Goal: Check status: Check status

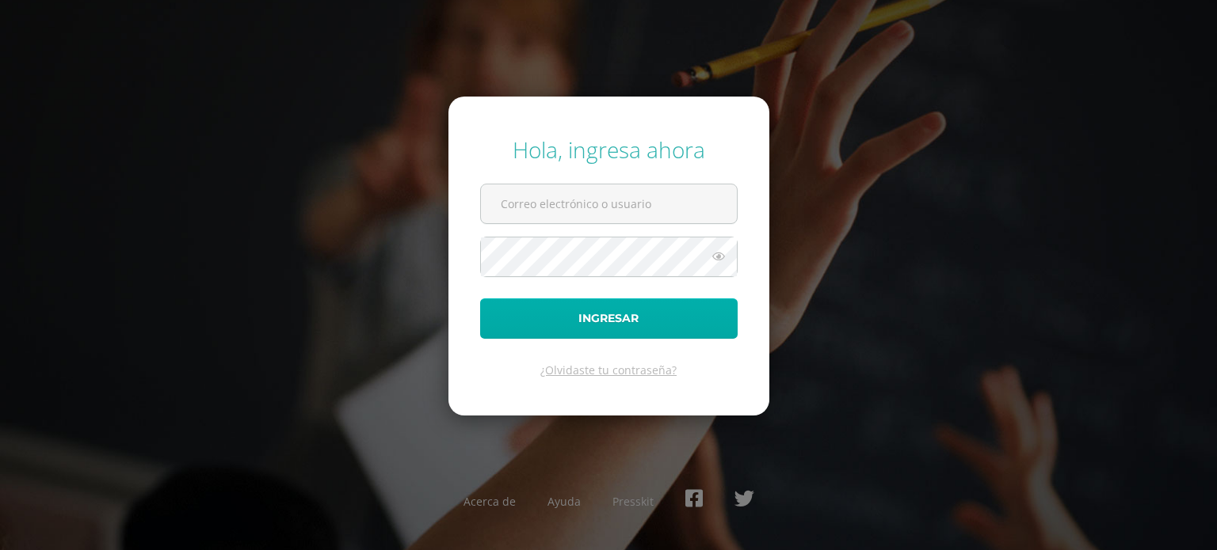
type input "ceylingsand23@gmail.com"
click at [618, 325] on button "Ingresar" at bounding box center [608, 319] width 257 height 40
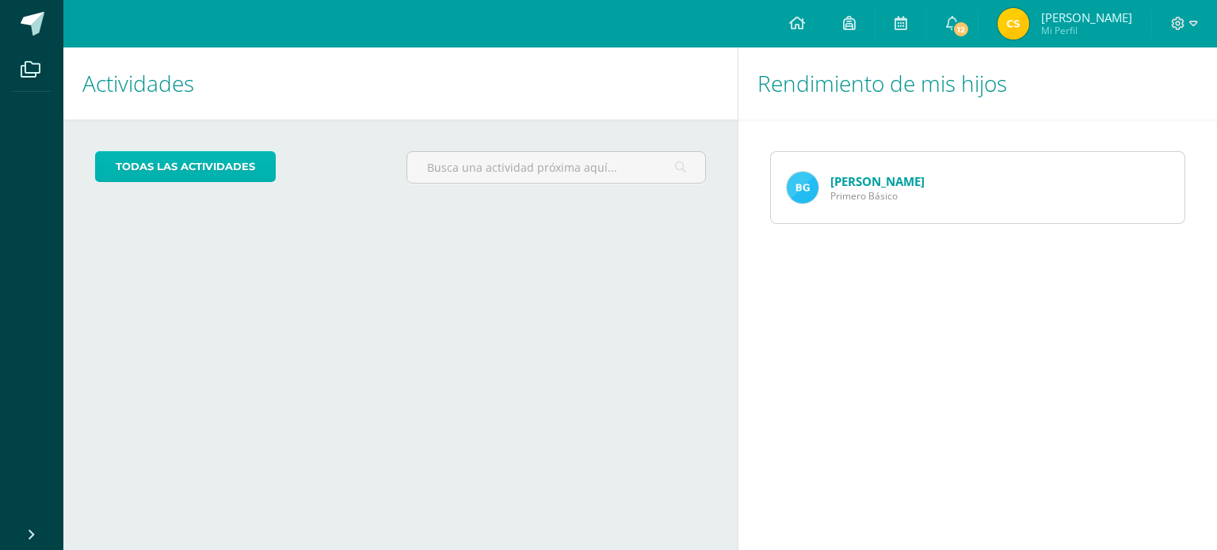
click at [139, 167] on link "todas las Actividades" at bounding box center [185, 166] width 181 height 31
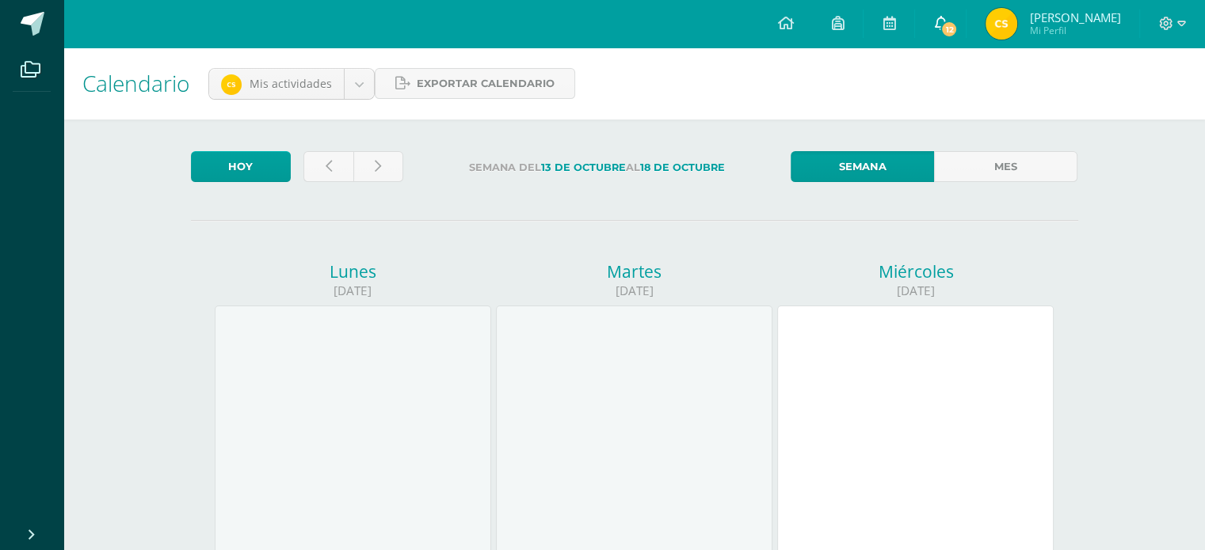
click at [944, 29] on span "12" at bounding box center [948, 29] width 17 height 17
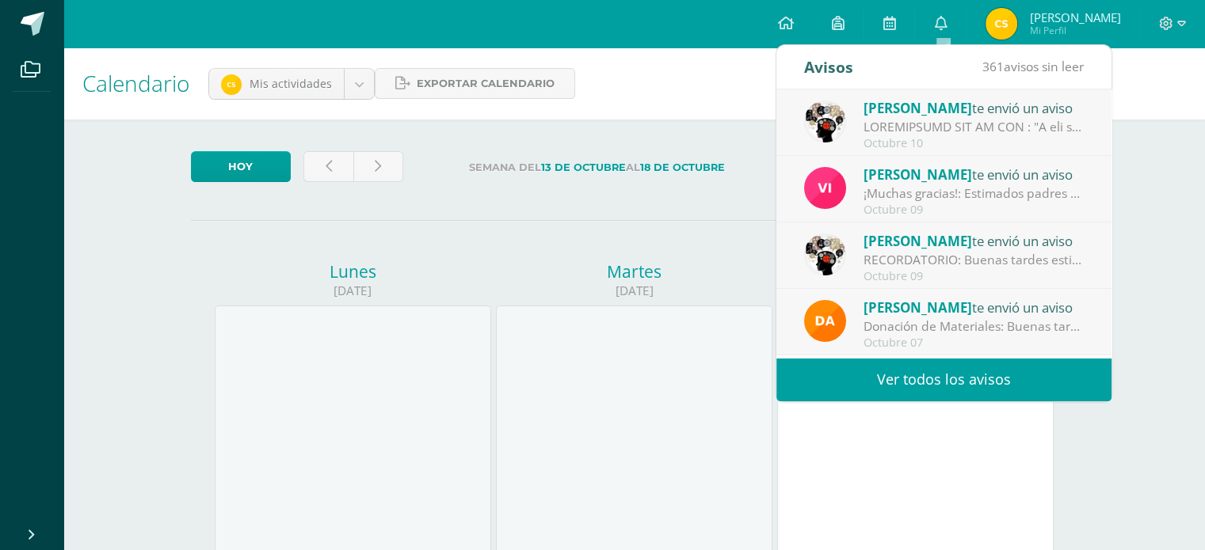
click at [963, 141] on div "Octubre 10" at bounding box center [973, 143] width 220 height 13
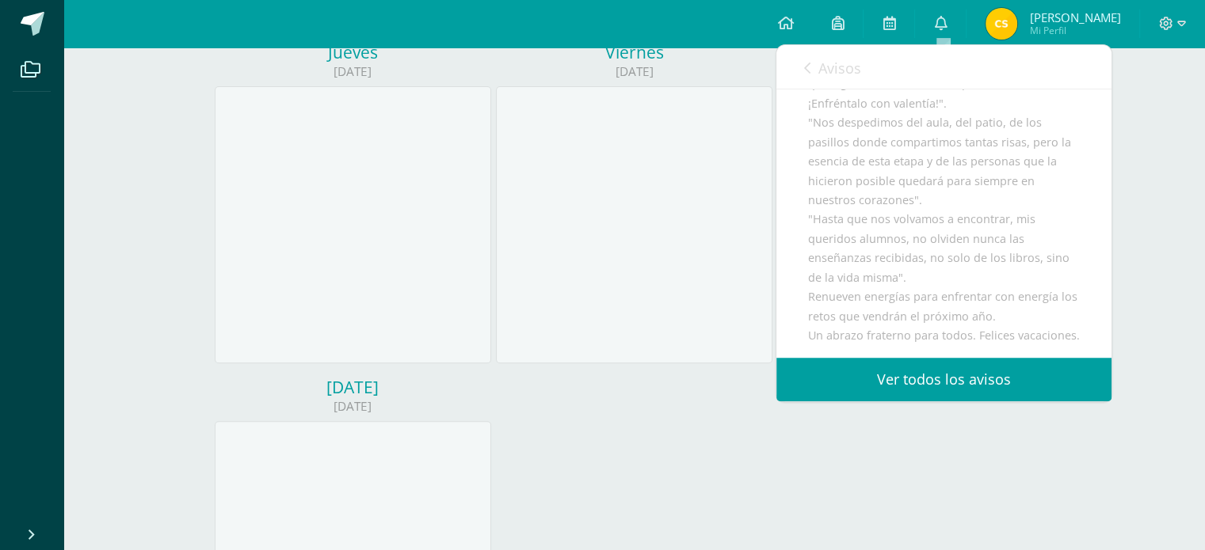
scroll to position [399, 0]
click at [950, 379] on link "Ver todos los avisos" at bounding box center [943, 380] width 335 height 44
click at [865, 395] on link "Ver todos los avisos" at bounding box center [943, 380] width 335 height 44
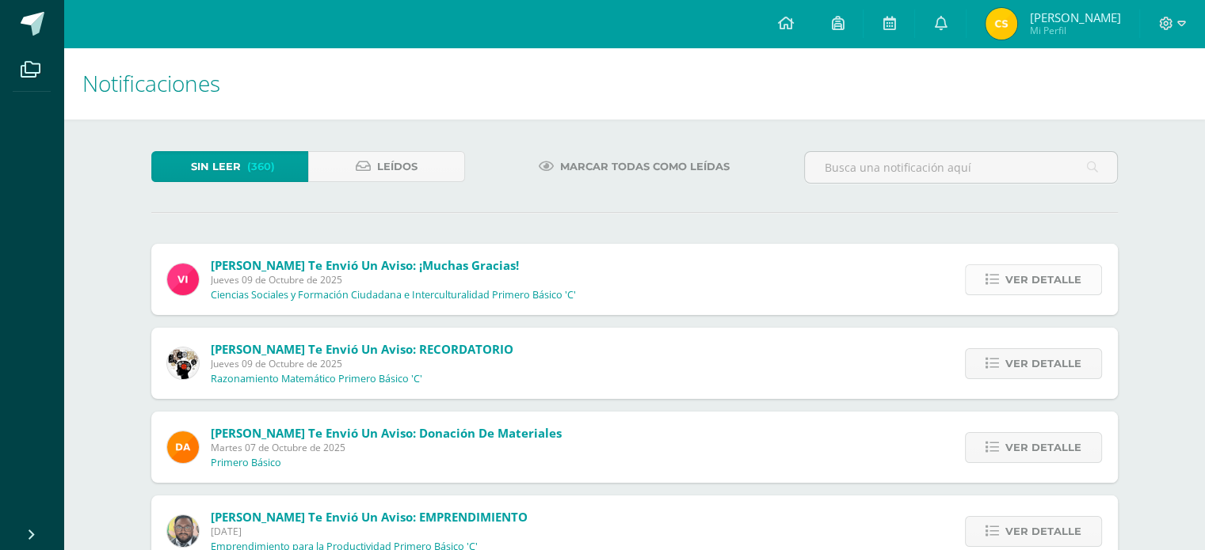
click at [1042, 279] on span "Ver detalle" at bounding box center [1043, 279] width 76 height 29
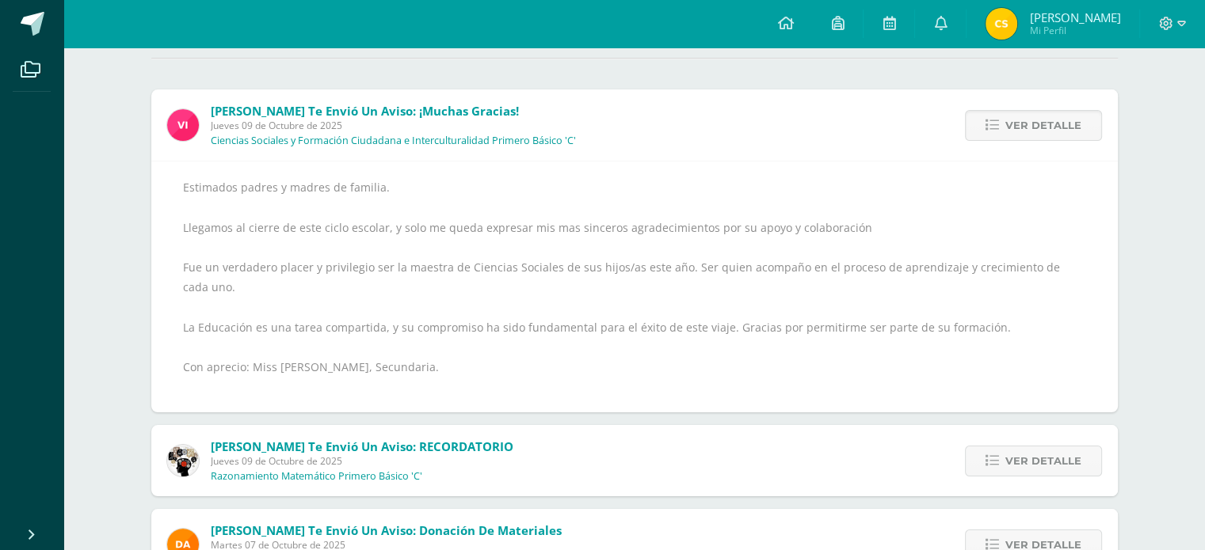
scroll to position [158, 0]
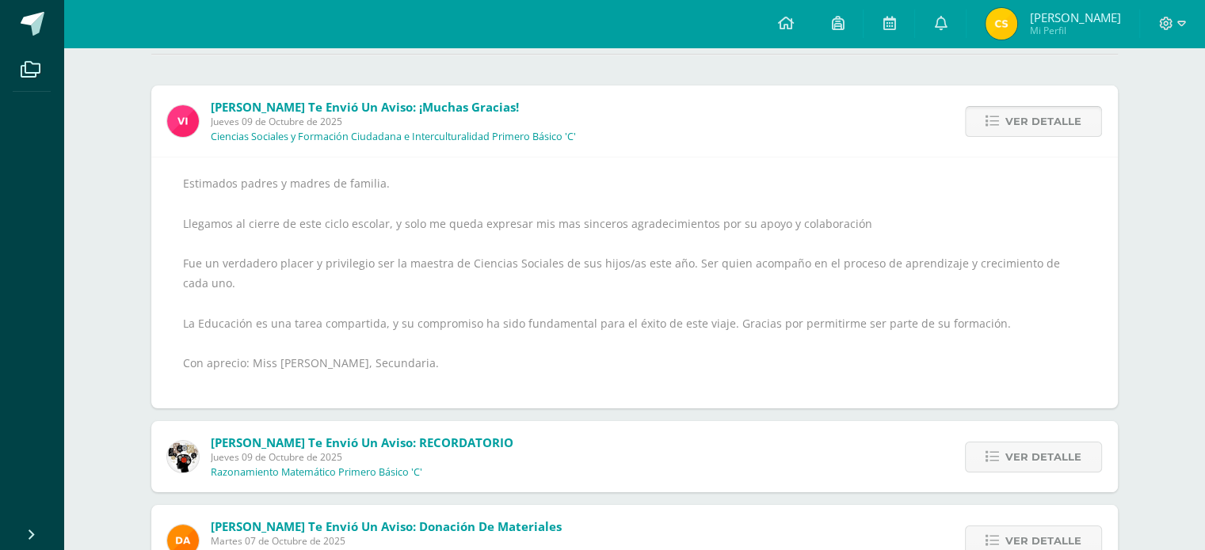
click at [1011, 122] on span "Ver detalle" at bounding box center [1043, 121] width 76 height 29
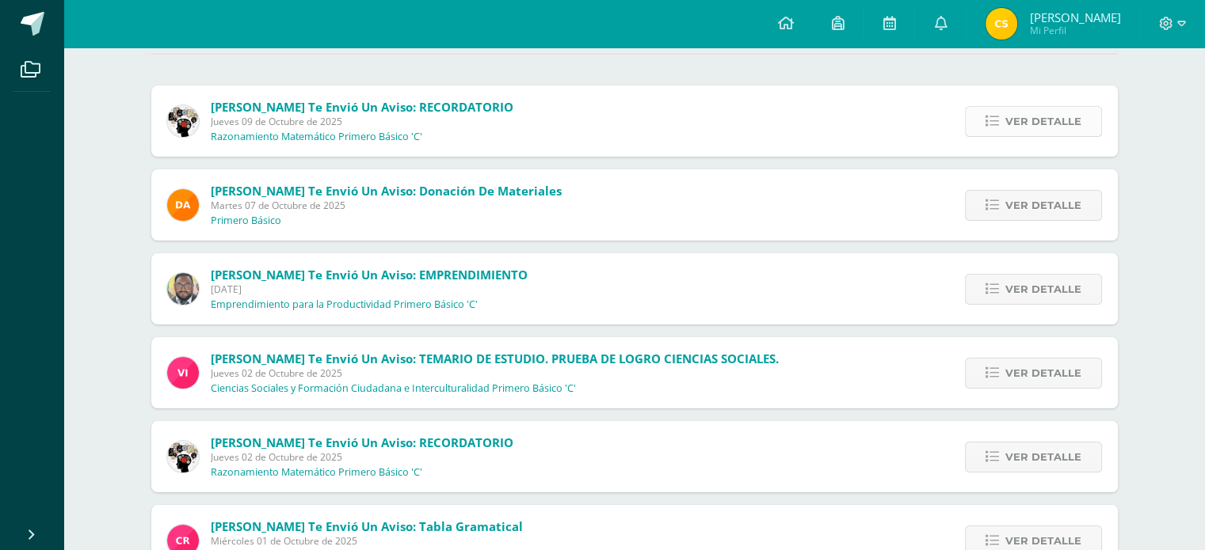
click at [1030, 123] on span "Ver detalle" at bounding box center [1043, 121] width 76 height 29
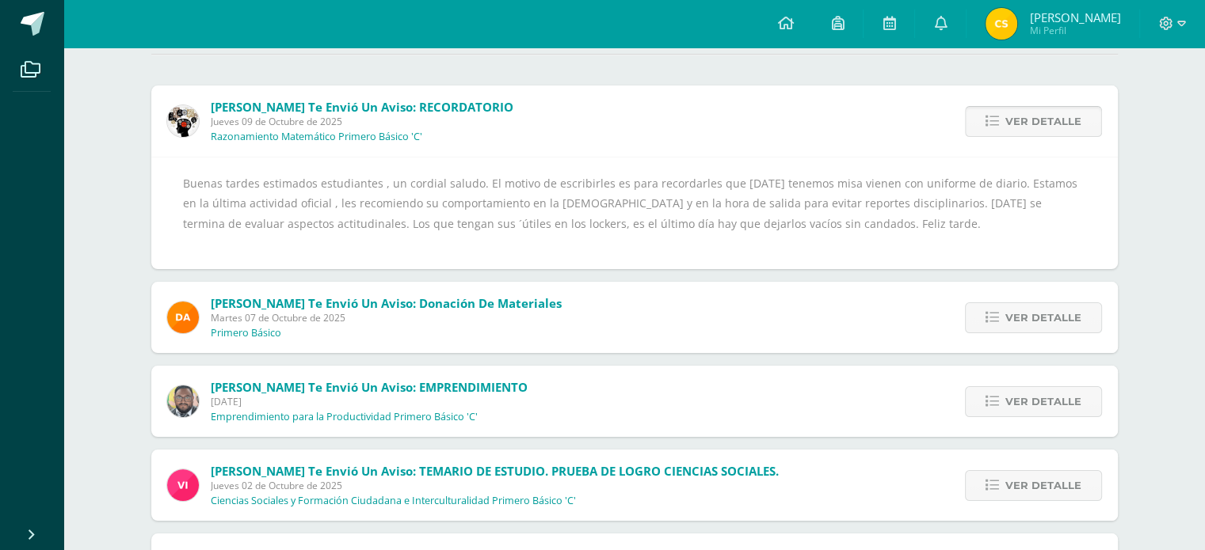
click at [1030, 123] on span "Ver detalle" at bounding box center [1043, 121] width 76 height 29
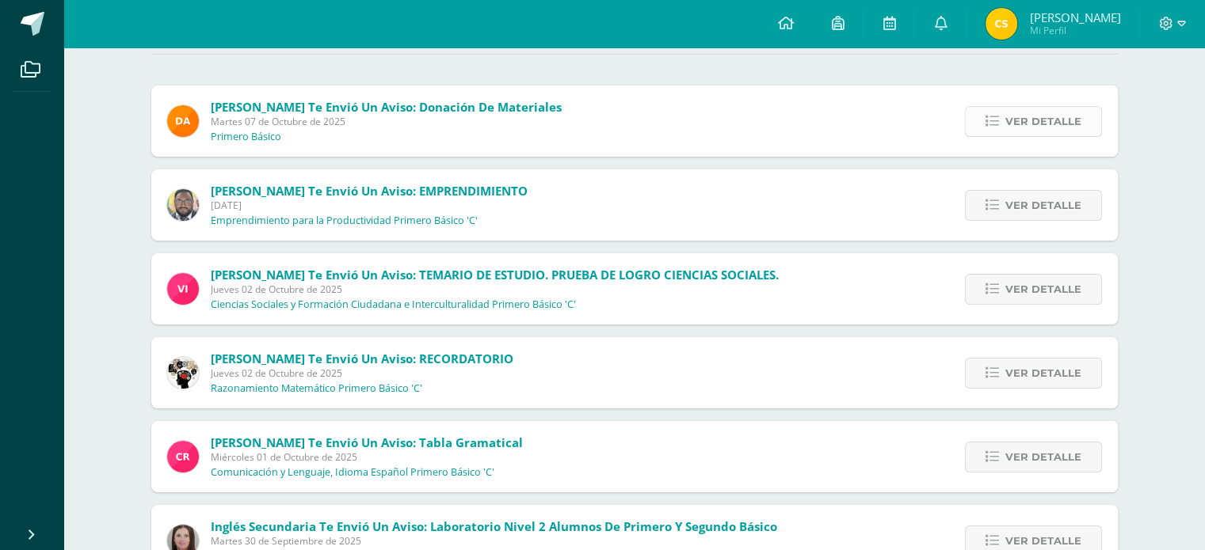
click at [1030, 126] on span "Ver detalle" at bounding box center [1043, 121] width 76 height 29
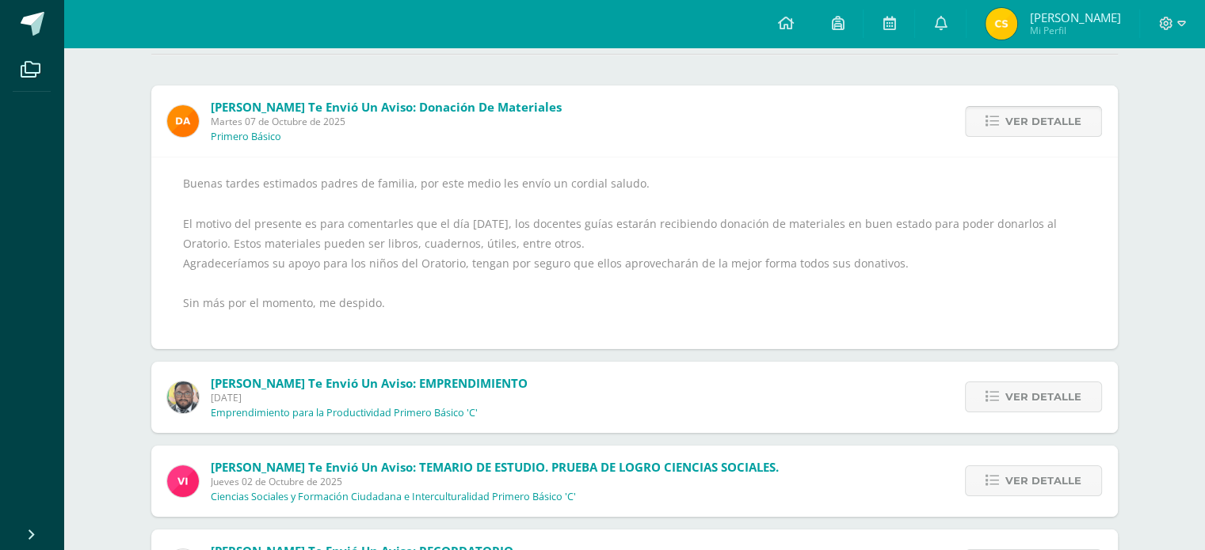
click at [1030, 126] on span "Ver detalle" at bounding box center [1043, 121] width 76 height 29
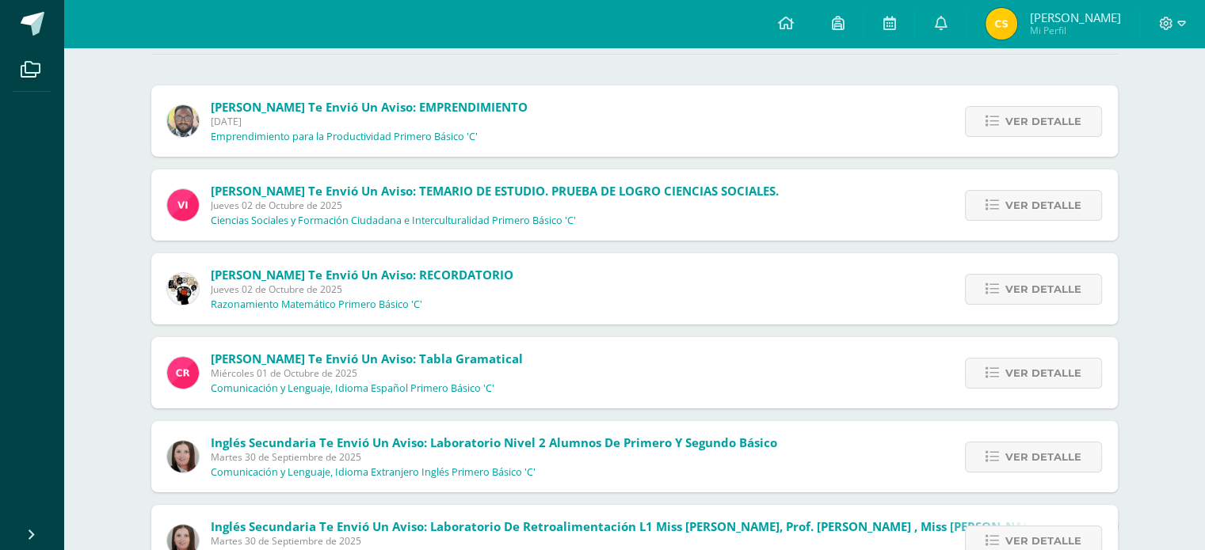
click at [1030, 126] on span "Ver detalle" at bounding box center [1043, 121] width 76 height 29
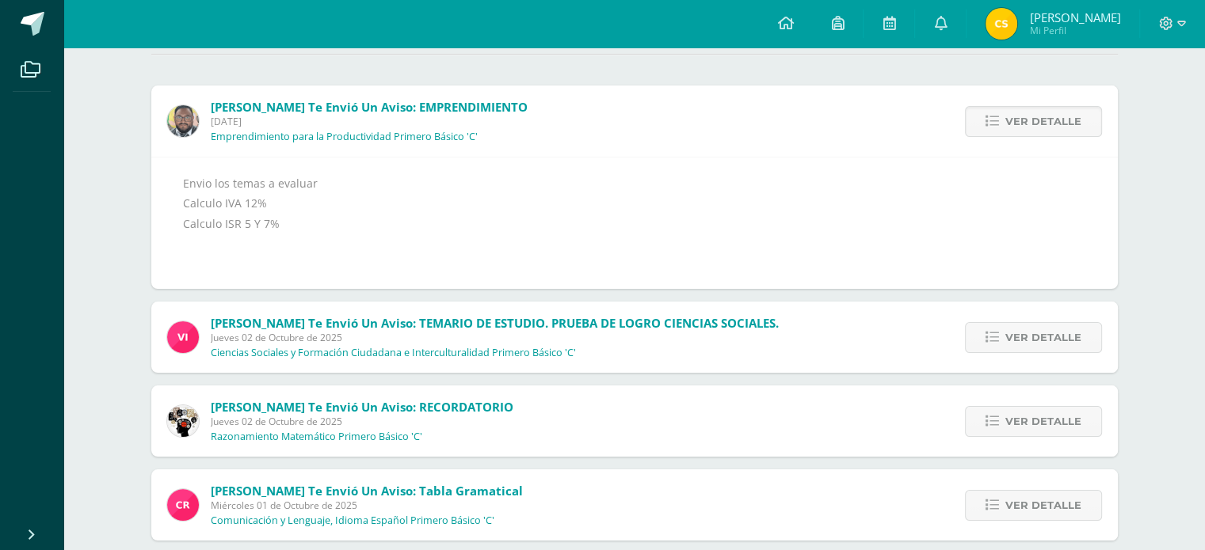
click at [1030, 126] on span "Ver detalle" at bounding box center [1043, 121] width 76 height 29
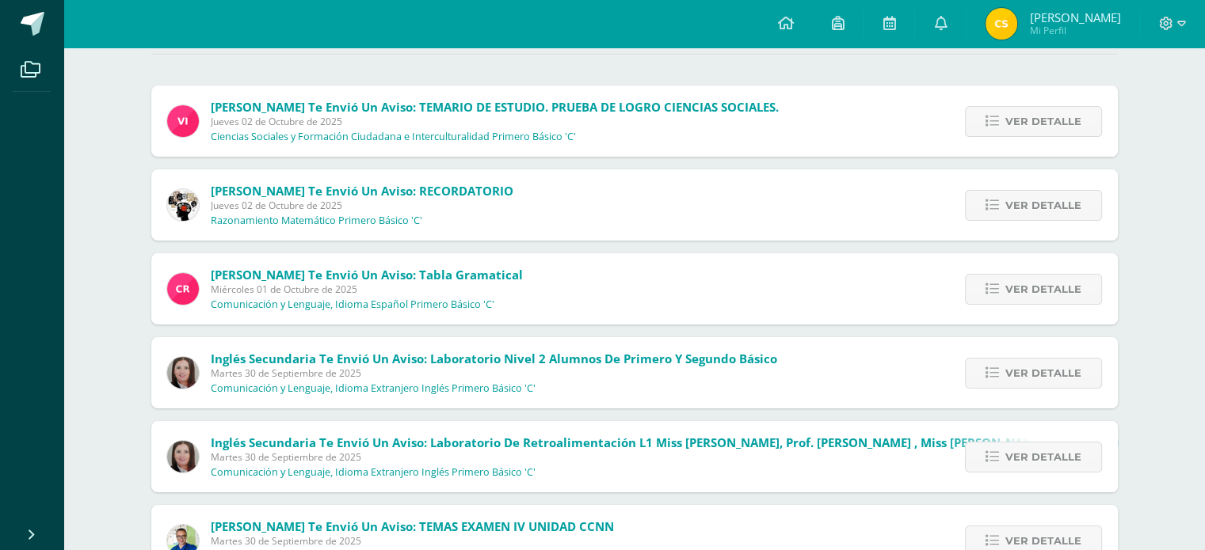
click at [1030, 126] on span "Ver detalle" at bounding box center [1043, 121] width 76 height 29
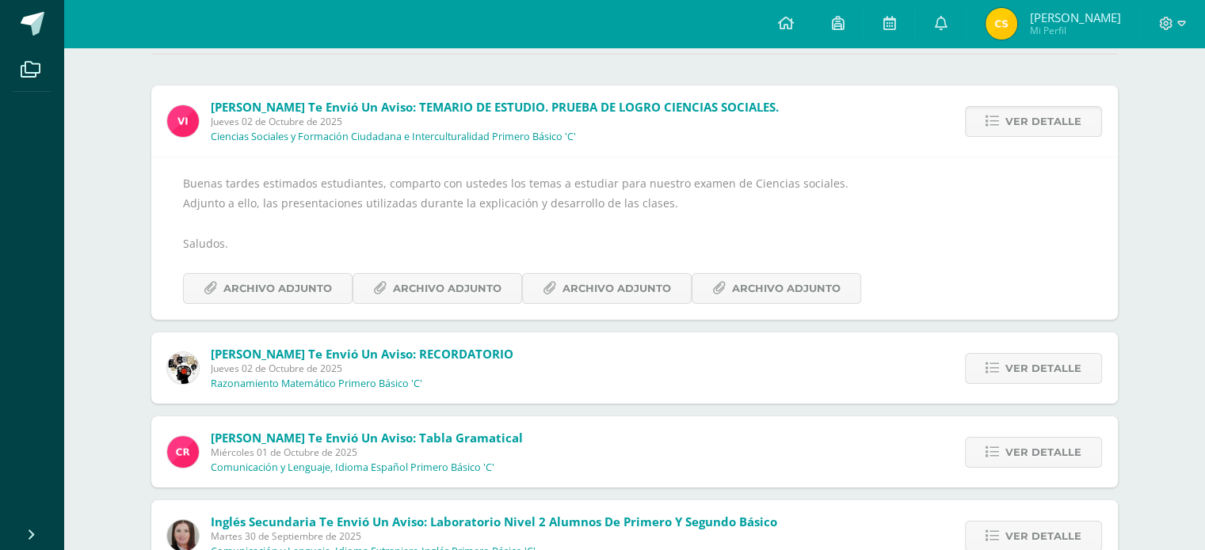
click at [1030, 126] on span "Ver detalle" at bounding box center [1043, 121] width 76 height 29
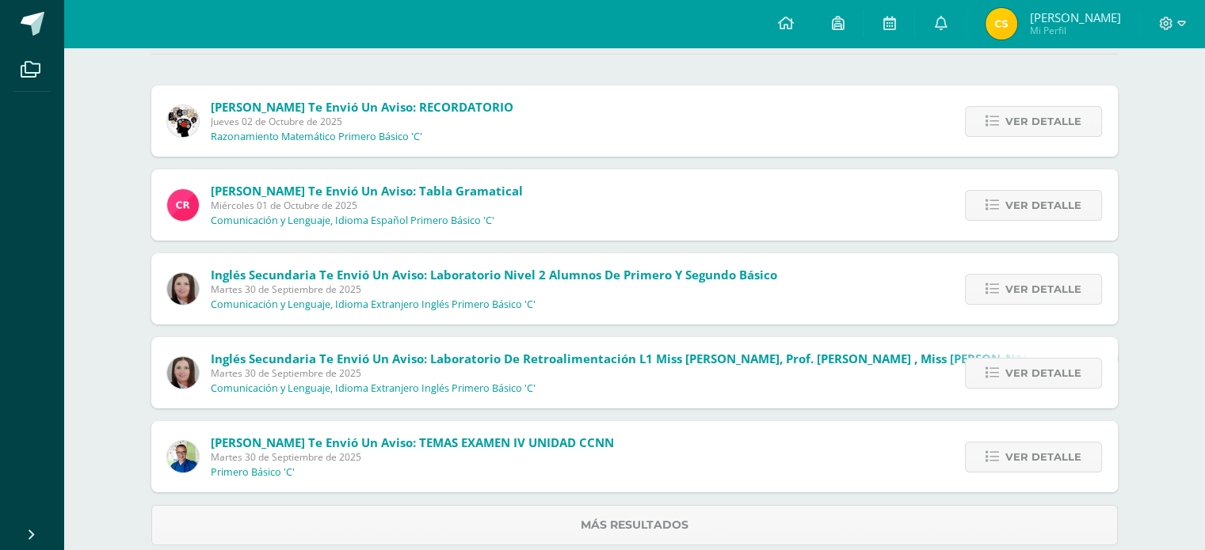
click at [1030, 126] on span "Ver detalle" at bounding box center [1043, 121] width 76 height 29
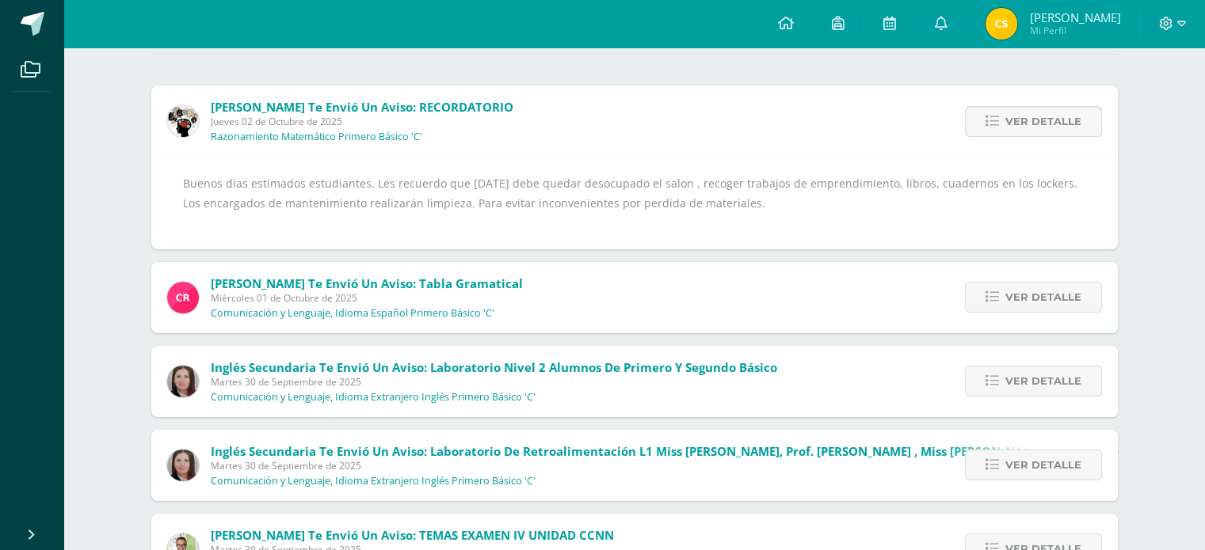
click at [1030, 126] on span "Ver detalle" at bounding box center [1043, 121] width 76 height 29
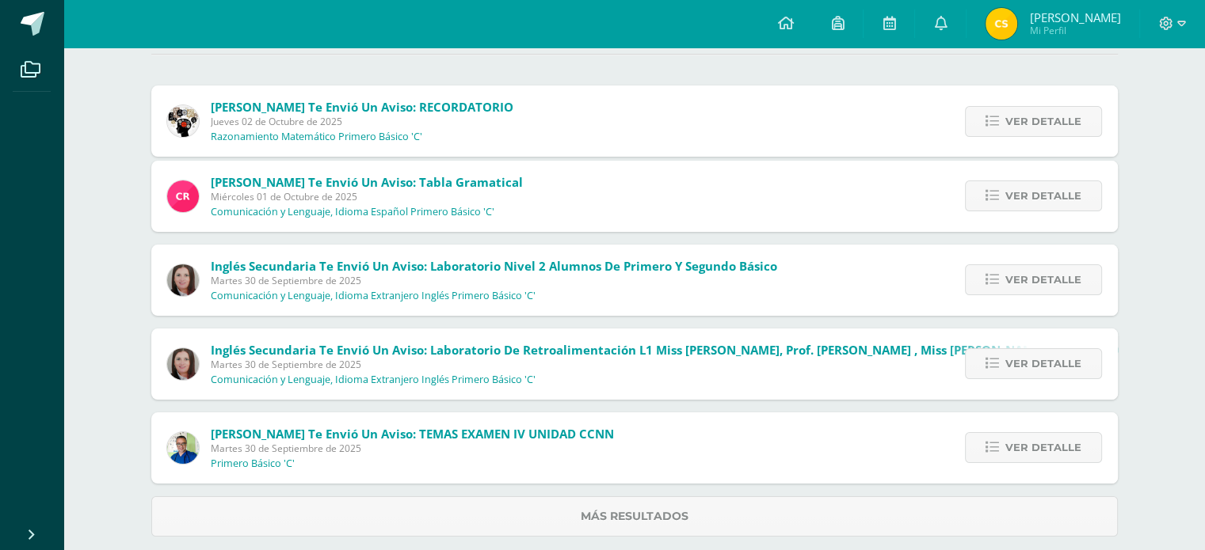
scroll to position [101, 0]
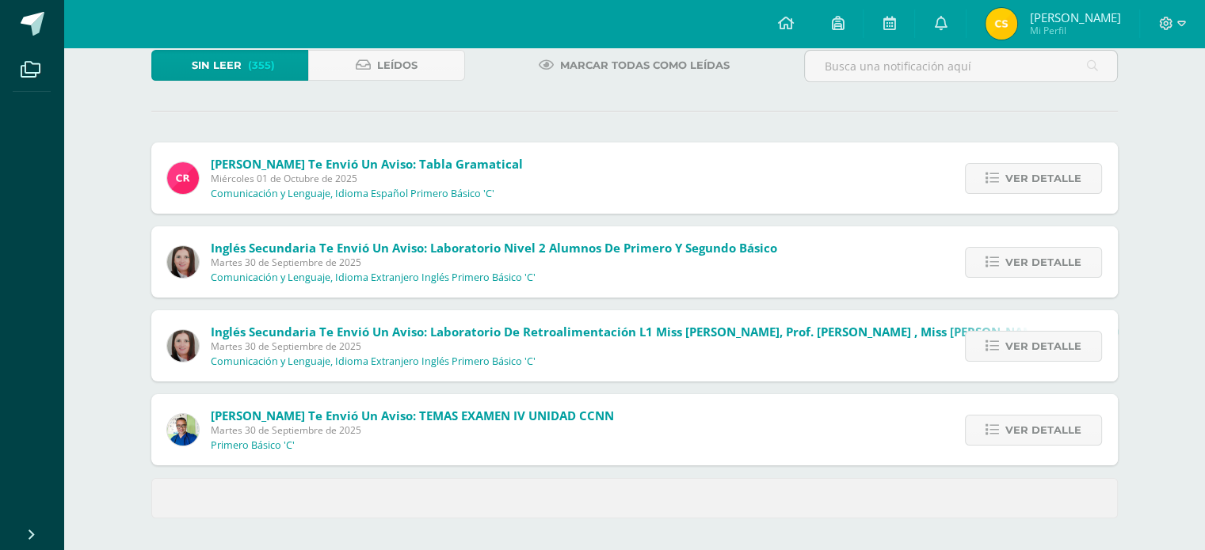
click at [1030, 126] on div "Sin leer (355) Leídos Marcar todas como leídas SONIA TAMBITO te envió un aviso:…" at bounding box center [635, 284] width 1030 height 532
click at [1030, 126] on div "Sin leer (354) Leídos Marcar todas como leídas Cristina Con te envió un aviso: …" at bounding box center [635, 284] width 1030 height 532
click at [1040, 170] on span "Ver detalle" at bounding box center [1043, 178] width 76 height 29
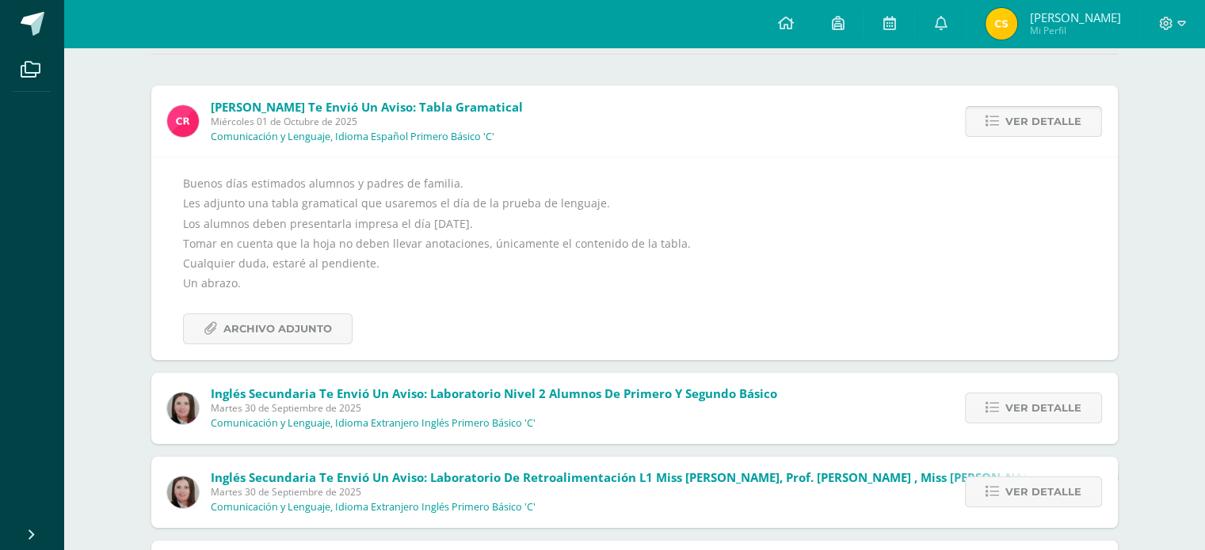
click at [1046, 113] on span "Ver detalle" at bounding box center [1043, 121] width 76 height 29
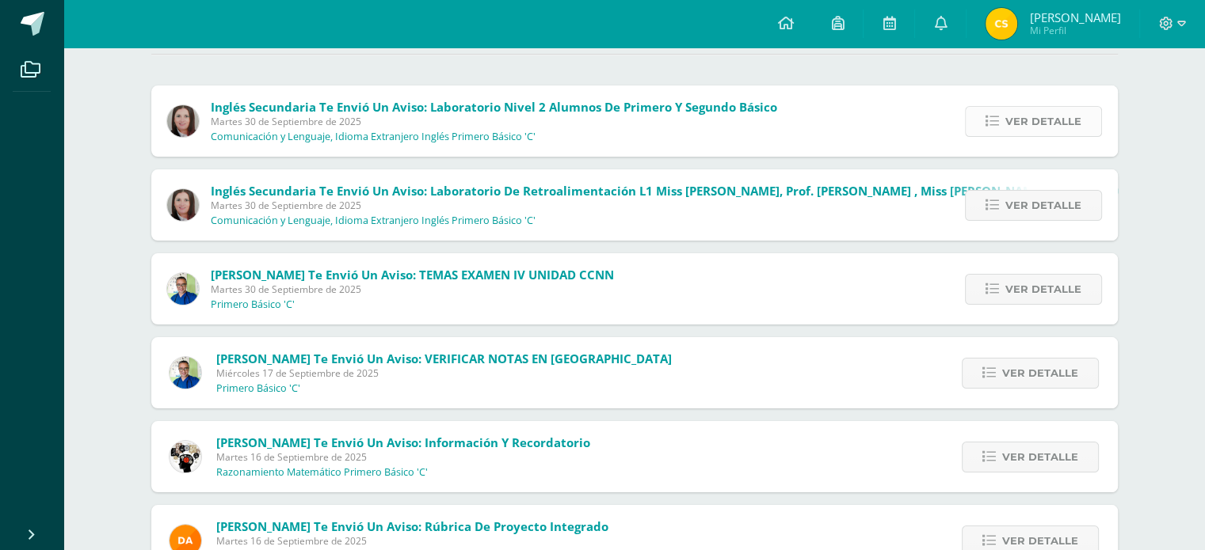
click at [1048, 124] on span "Ver detalle" at bounding box center [1043, 121] width 76 height 29
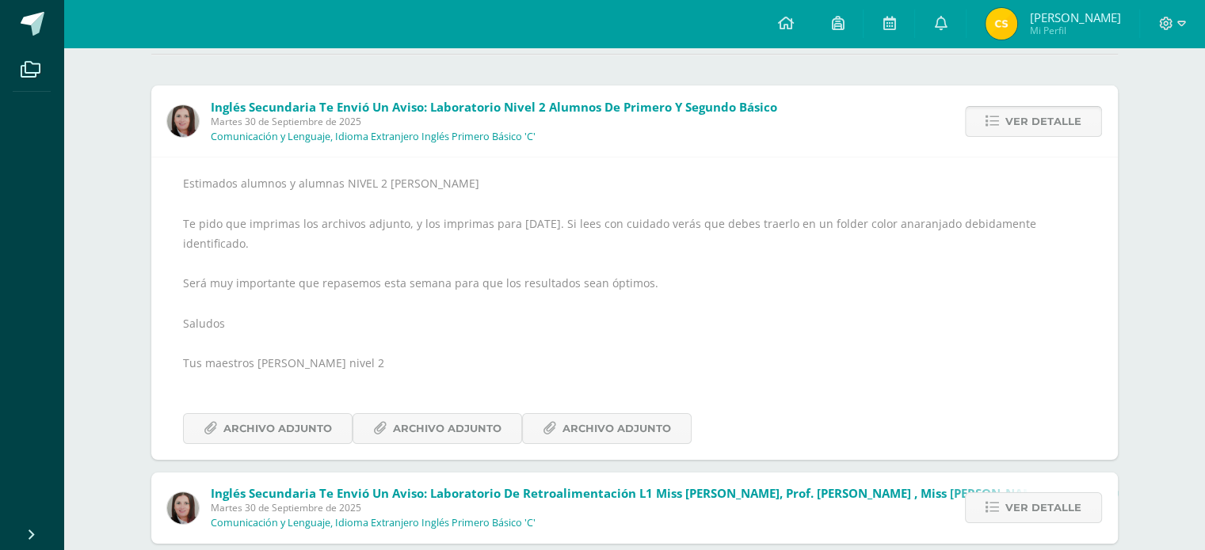
click at [1048, 124] on span "Ver detalle" at bounding box center [1043, 121] width 76 height 29
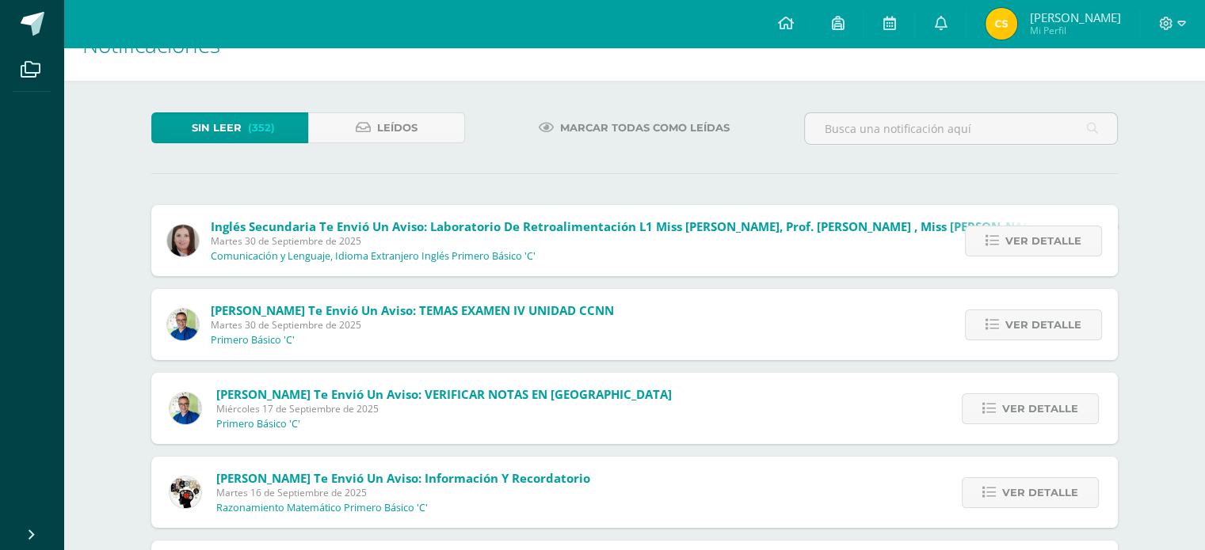
scroll to position [0, 0]
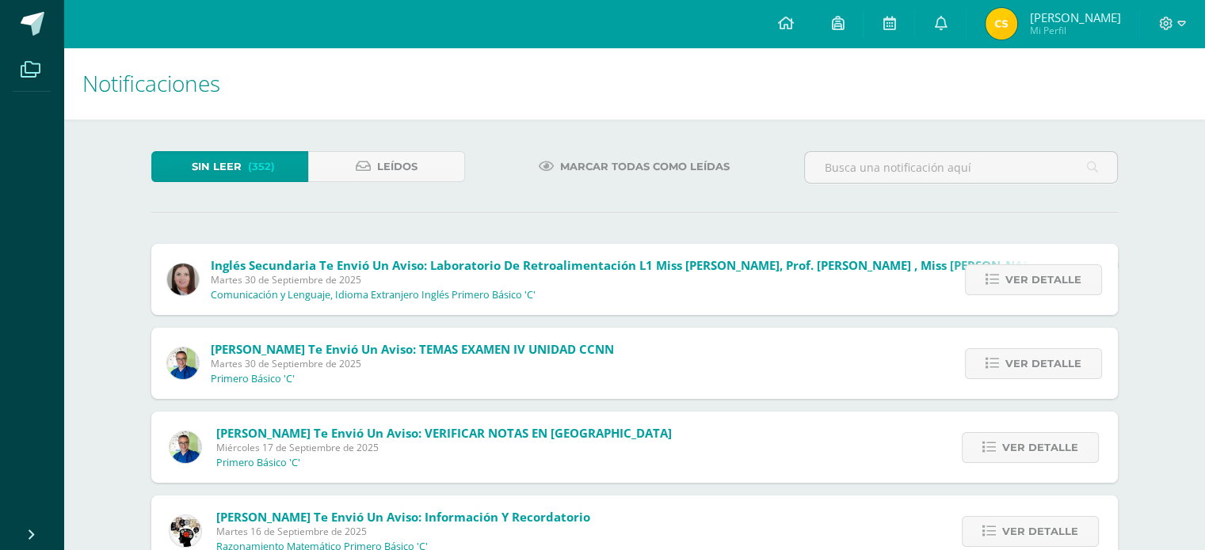
click at [40, 72] on icon at bounding box center [31, 70] width 20 height 16
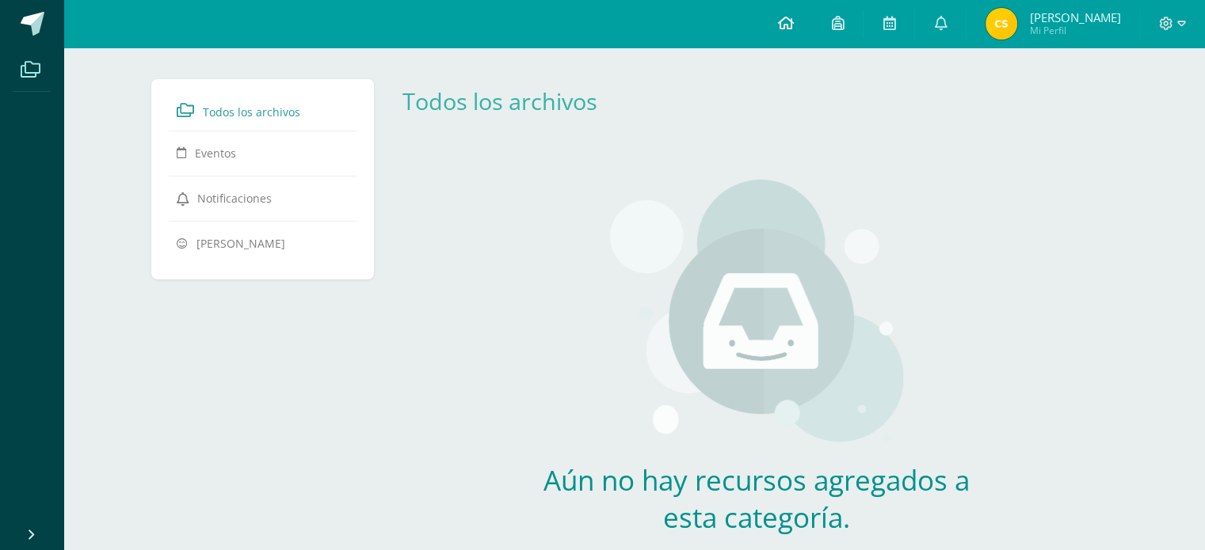
click at [784, 21] on icon at bounding box center [785, 23] width 16 height 14
click at [1181, 24] on icon at bounding box center [1181, 24] width 9 height 14
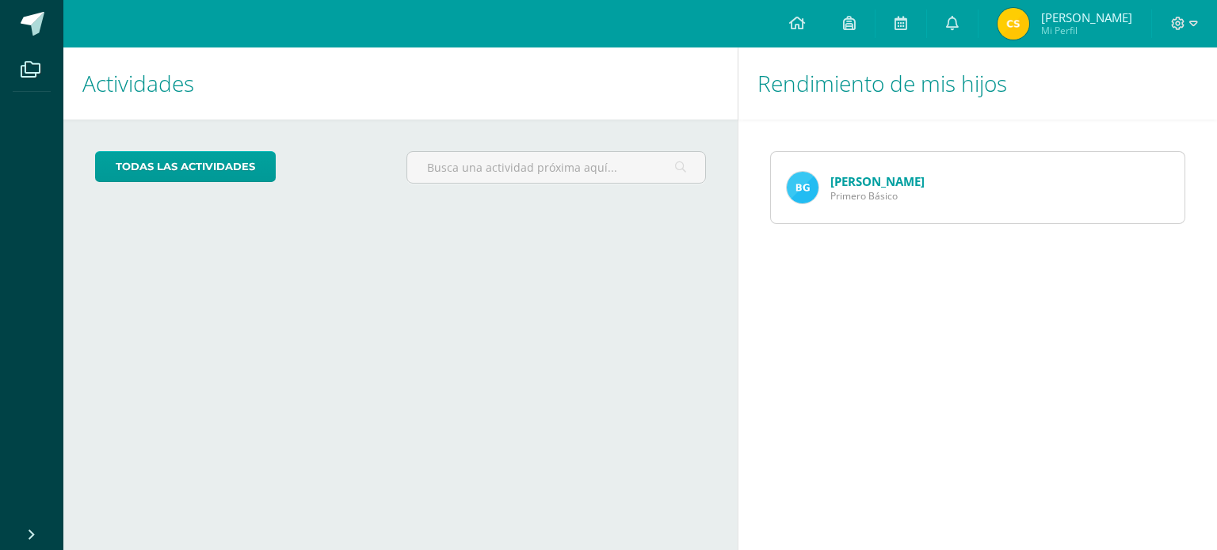
click at [1014, 25] on img at bounding box center [1013, 24] width 32 height 32
click at [1068, 18] on span "[PERSON_NAME]" at bounding box center [1086, 18] width 91 height 16
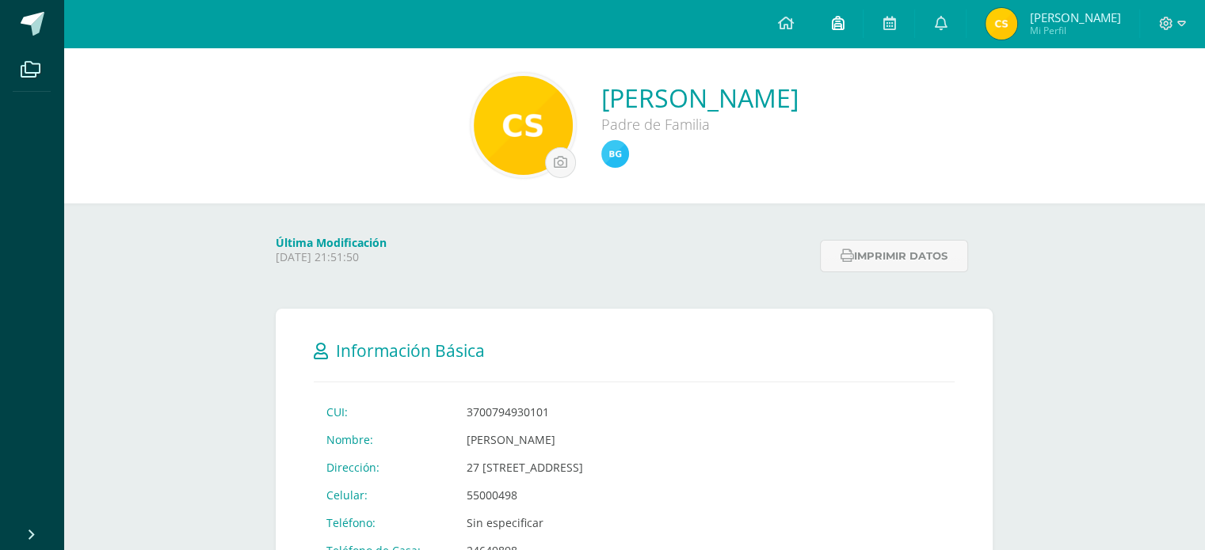
click at [839, 20] on icon at bounding box center [837, 23] width 13 height 14
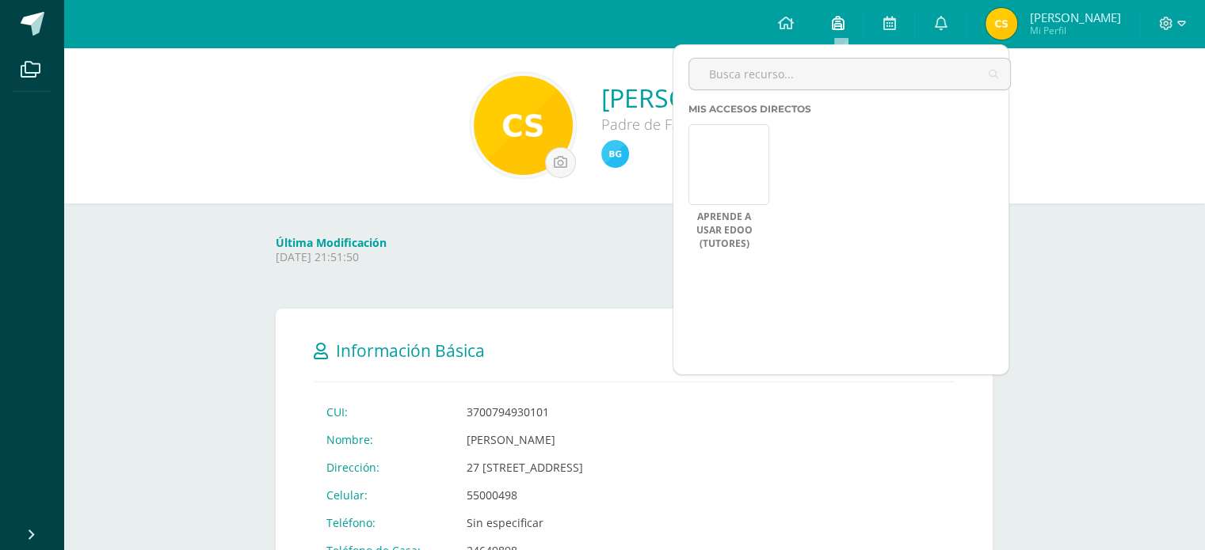
click at [839, 21] on icon at bounding box center [837, 23] width 13 height 14
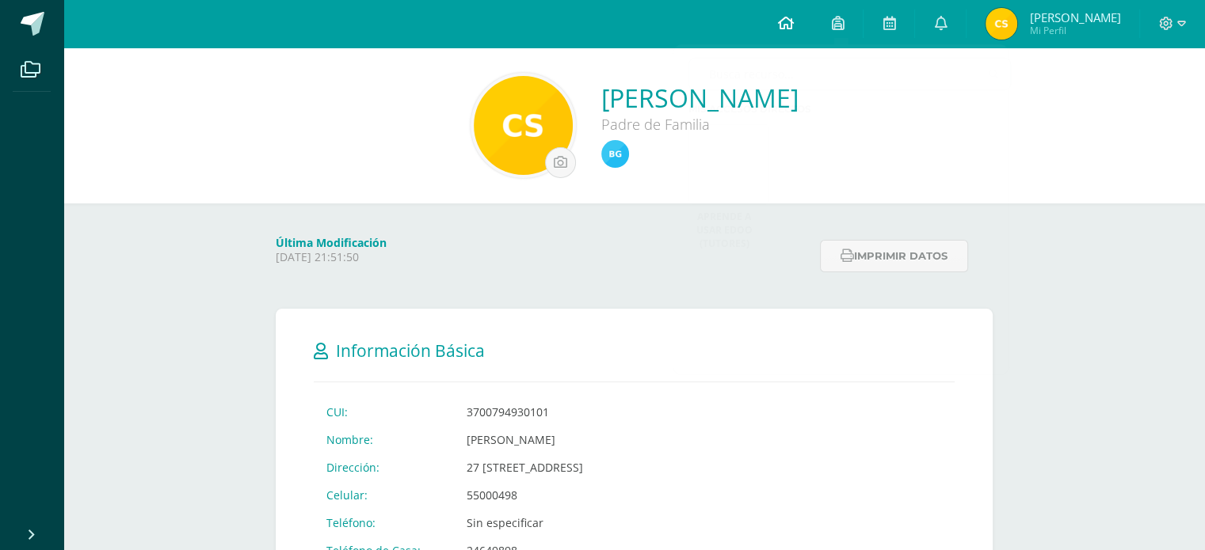
click at [787, 23] on icon at bounding box center [785, 23] width 16 height 14
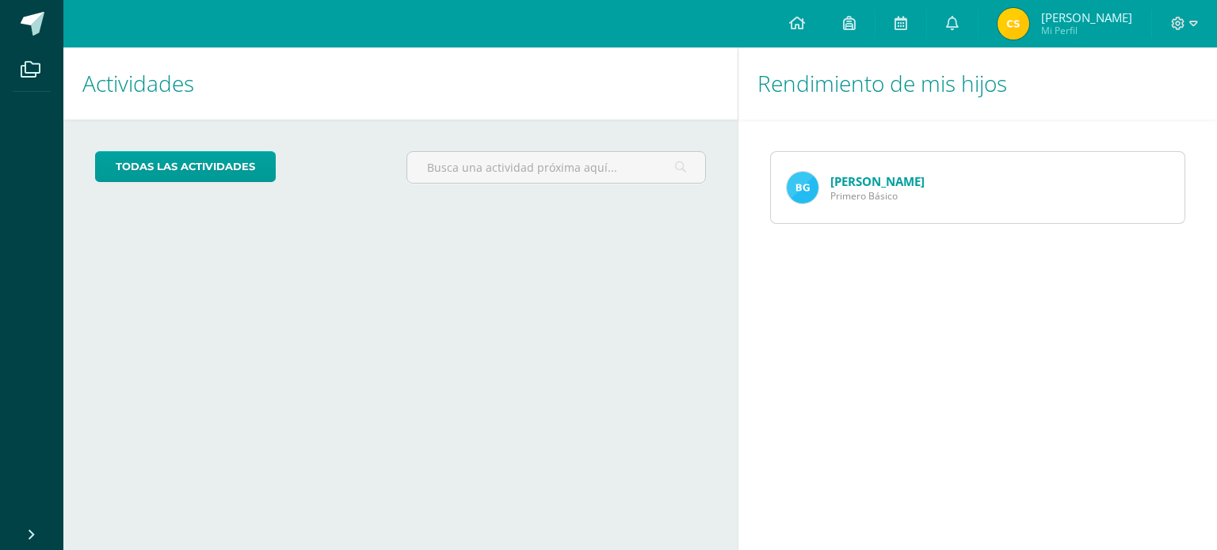
click at [873, 185] on link "[PERSON_NAME]" at bounding box center [877, 181] width 94 height 16
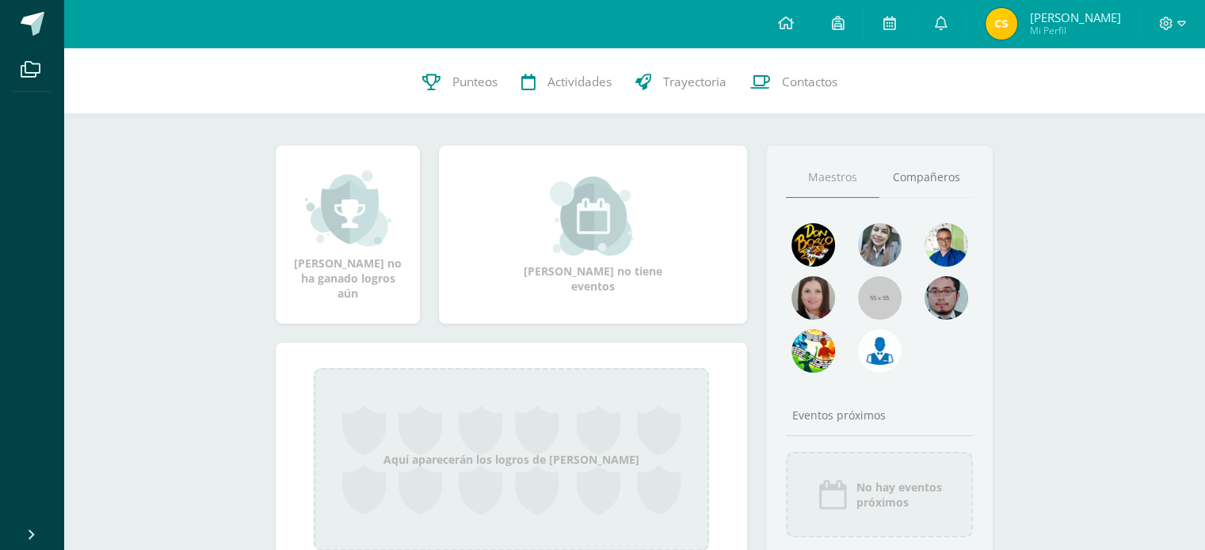
scroll to position [64, 0]
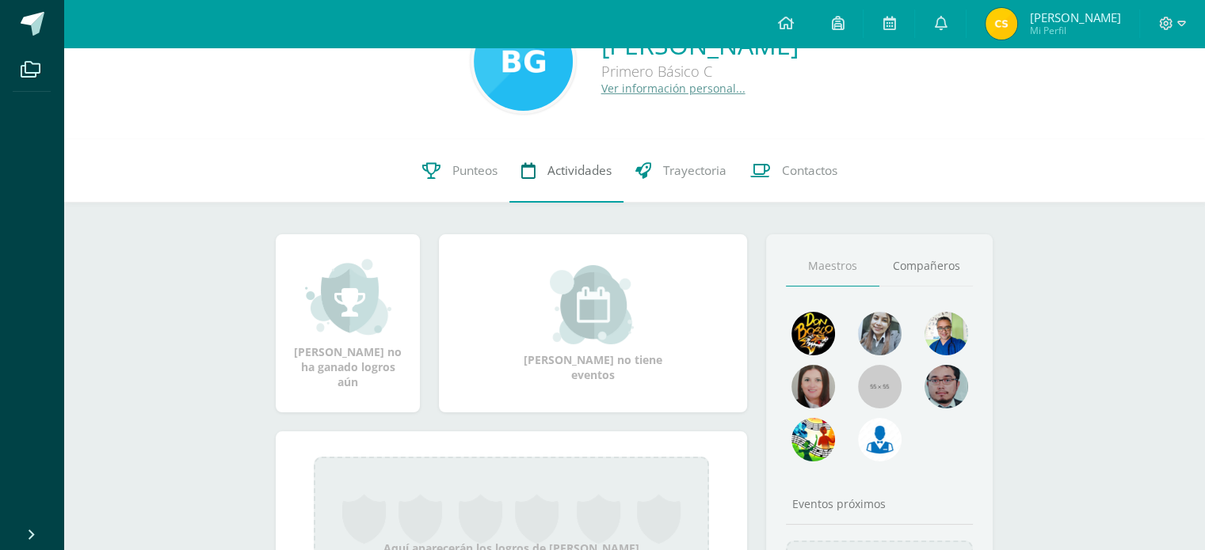
click at [562, 170] on span "Actividades" at bounding box center [579, 170] width 64 height 17
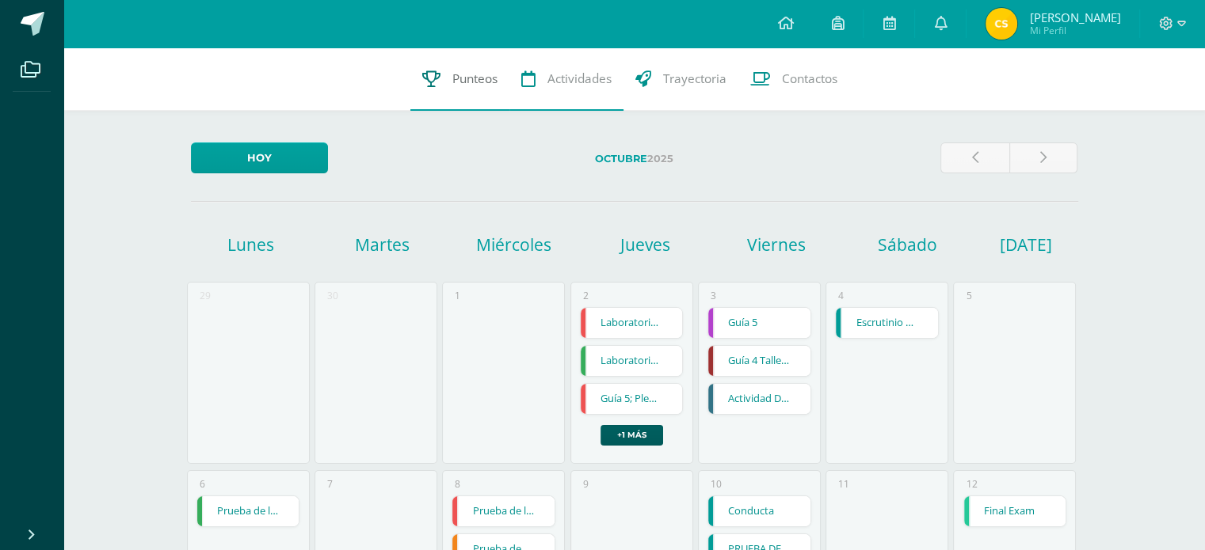
click at [494, 82] on span "Punteos" at bounding box center [474, 78] width 45 height 17
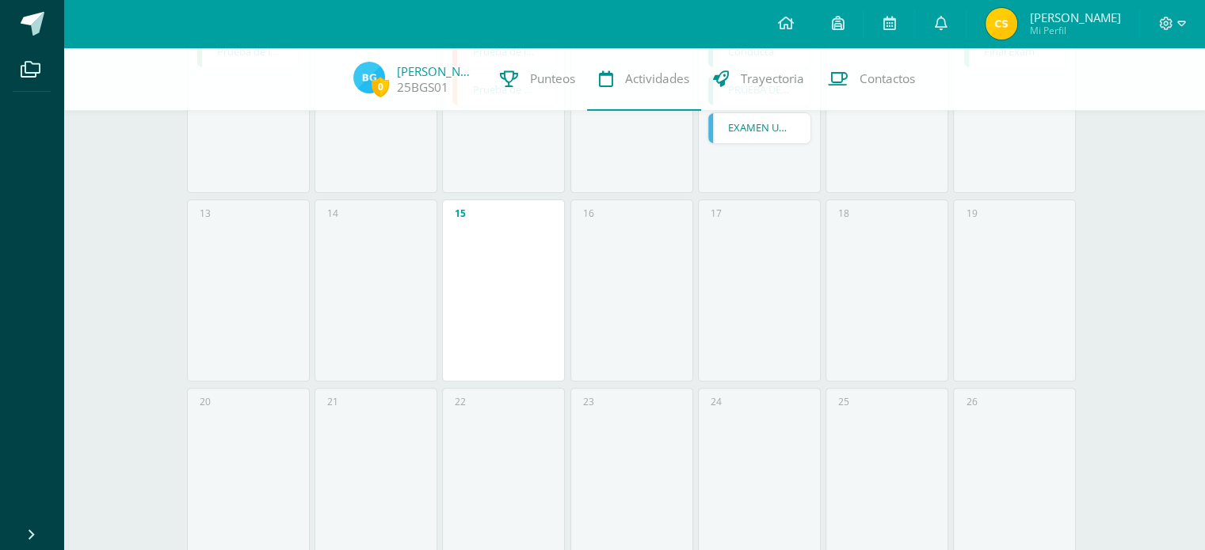
scroll to position [475, 0]
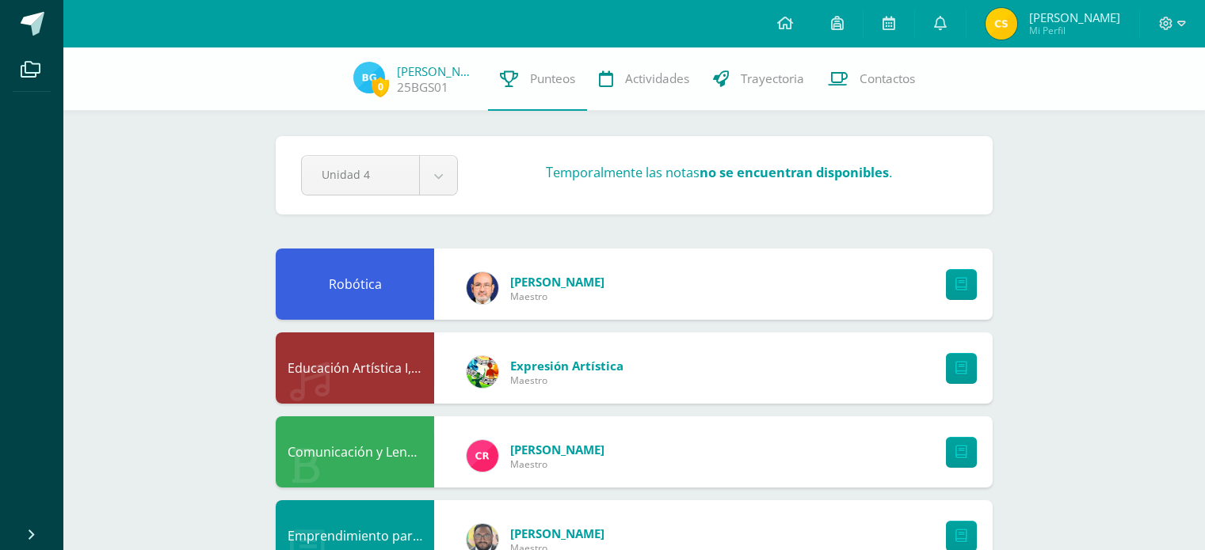
scroll to position [79, 0]
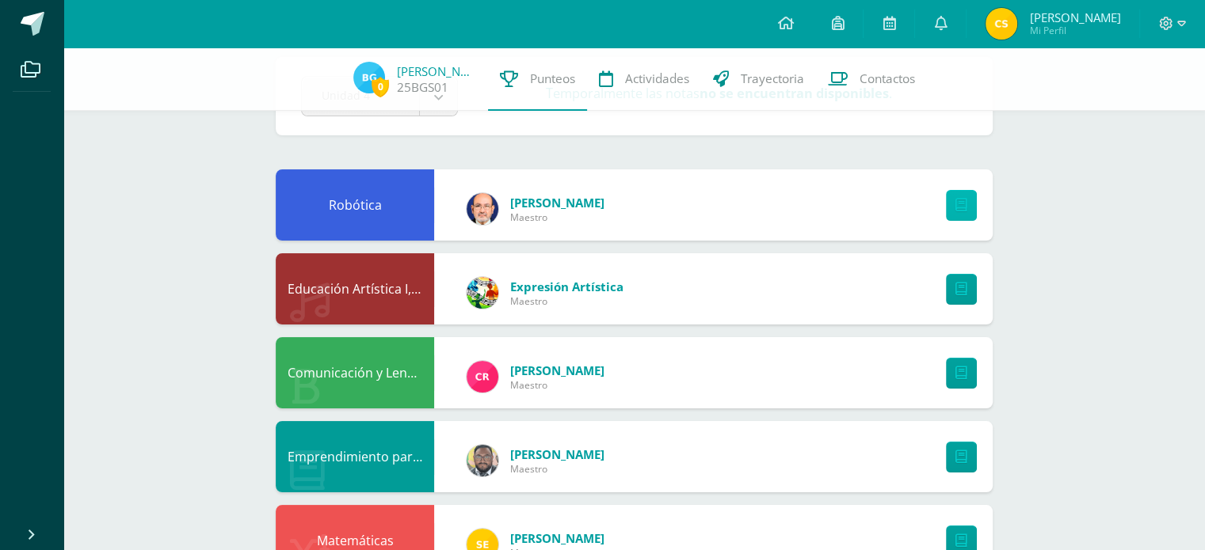
click at [963, 206] on icon at bounding box center [961, 205] width 12 height 13
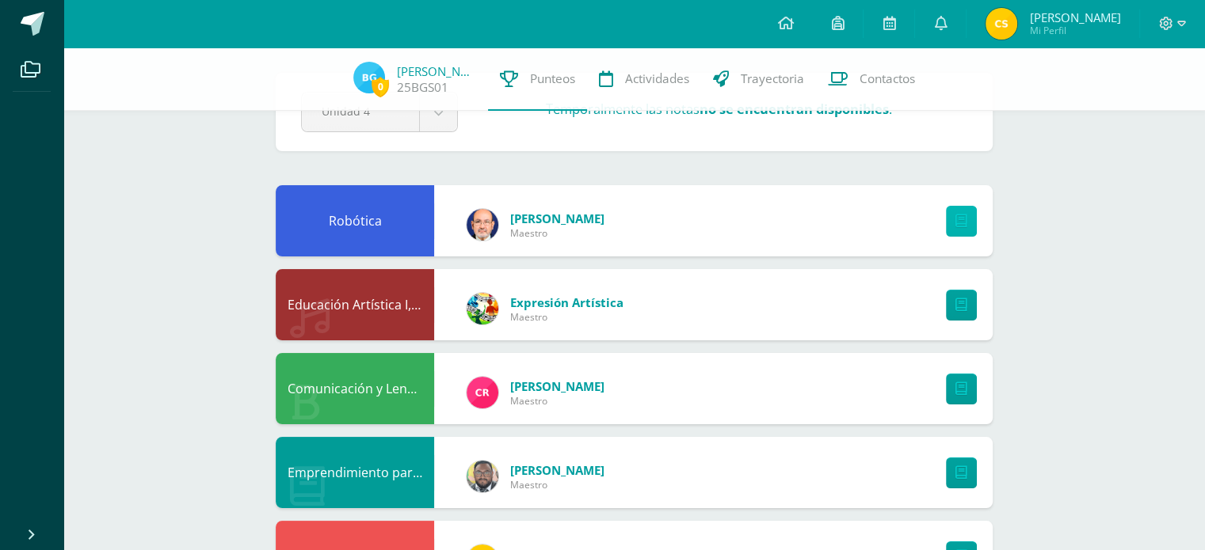
scroll to position [0, 0]
